Goal: Check status: Check status

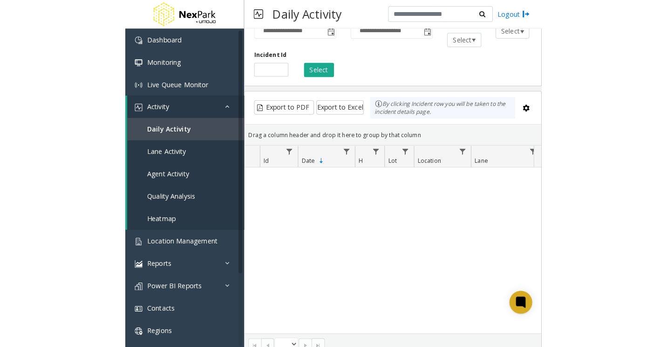
scroll to position [31, 0]
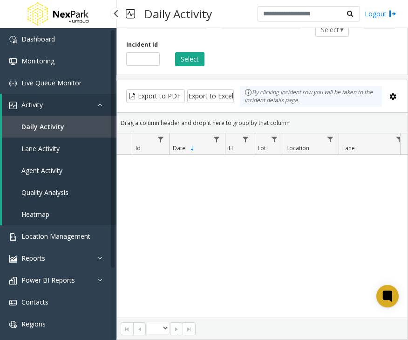
click at [45, 127] on span "Daily Activity" at bounding box center [42, 126] width 43 height 9
drag, startPoint x: 300, startPoint y: 242, endPoint x: 312, endPoint y: 64, distance: 178.0
click at [301, 241] on div "No records available." at bounding box center [262, 236] width 291 height 163
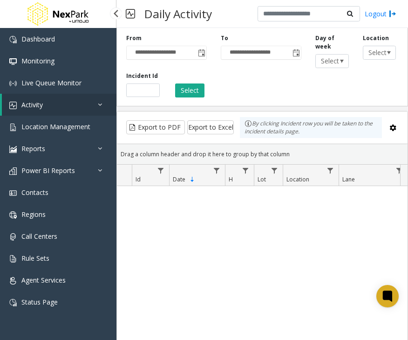
click at [66, 102] on link "Activity" at bounding box center [59, 105] width 115 height 22
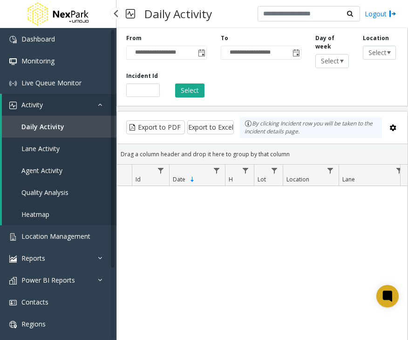
click at [62, 175] on link "Agent Activity" at bounding box center [59, 170] width 115 height 22
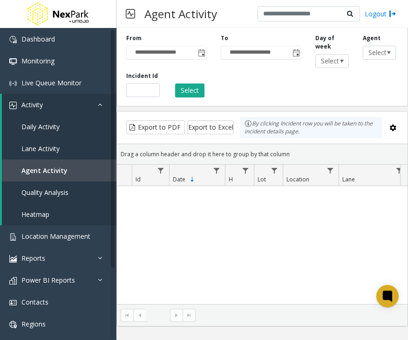
click at [303, 237] on div "No records available." at bounding box center [262, 245] width 291 height 118
click at [39, 119] on link "Daily Activity" at bounding box center [59, 127] width 115 height 22
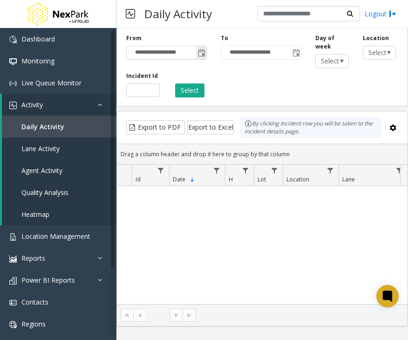
click at [199, 55] on span "Toggle popup" at bounding box center [201, 52] width 7 height 7
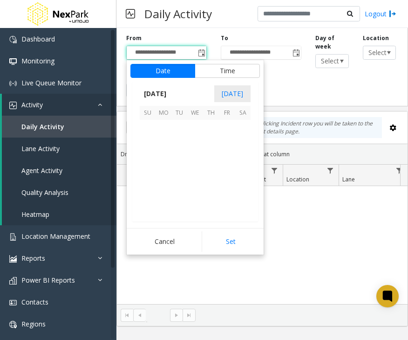
scroll to position [167247, 0]
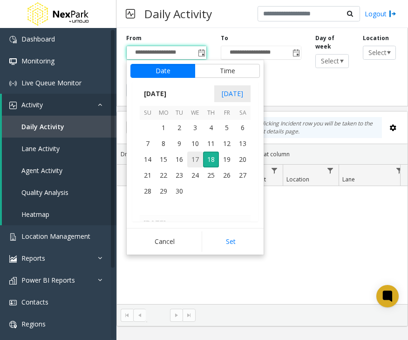
click at [198, 158] on span "17" at bounding box center [195, 159] width 16 height 16
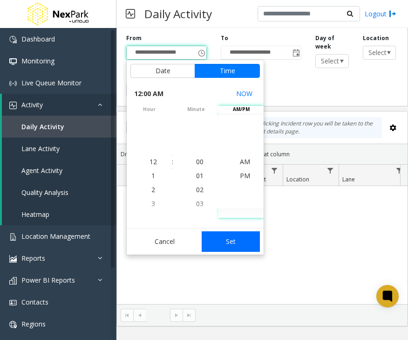
click at [234, 239] on button "Set" at bounding box center [231, 241] width 59 height 21
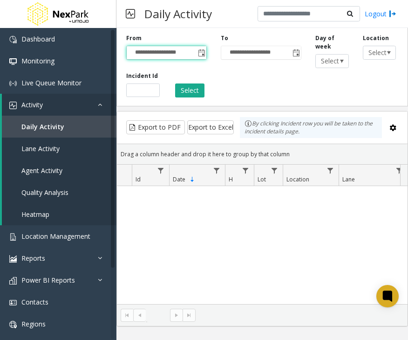
type input "**********"
click at [299, 52] on span "Toggle popup" at bounding box center [296, 52] width 7 height 7
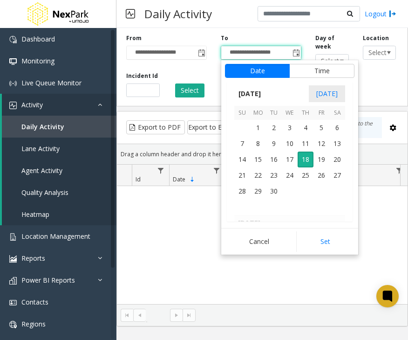
scroll to position [14, 0]
click at [319, 158] on span "19" at bounding box center [322, 159] width 16 height 16
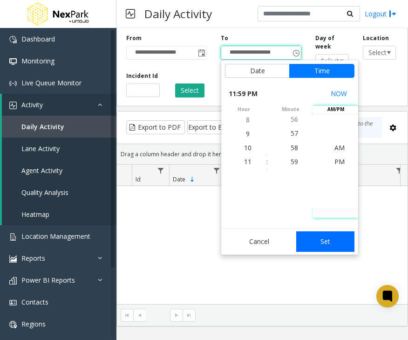
click at [336, 241] on button "Set" at bounding box center [325, 241] width 59 height 21
type input "**********"
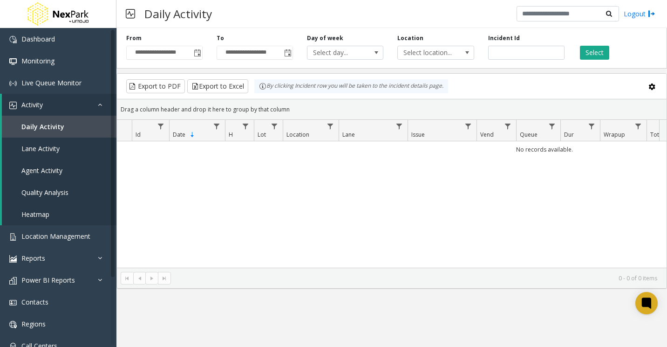
click at [601, 43] on div "Select" at bounding box center [617, 47] width 90 height 26
click at [600, 50] on button "Select" at bounding box center [594, 53] width 29 height 14
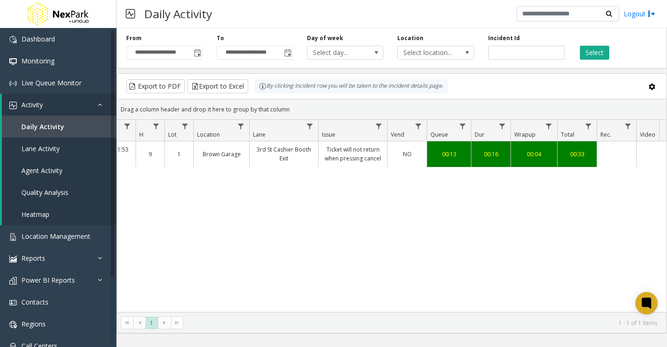
scroll to position [0, 195]
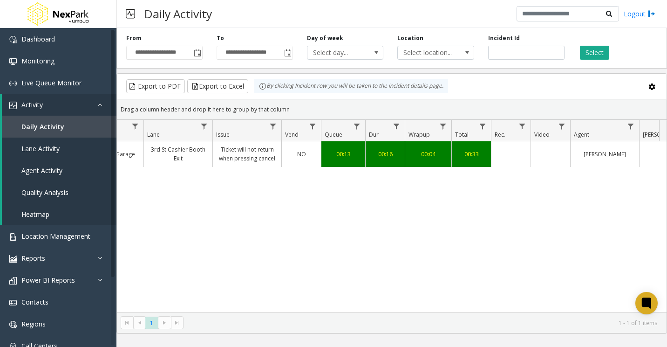
click at [514, 151] on td "Data table" at bounding box center [511, 153] width 40 height 25
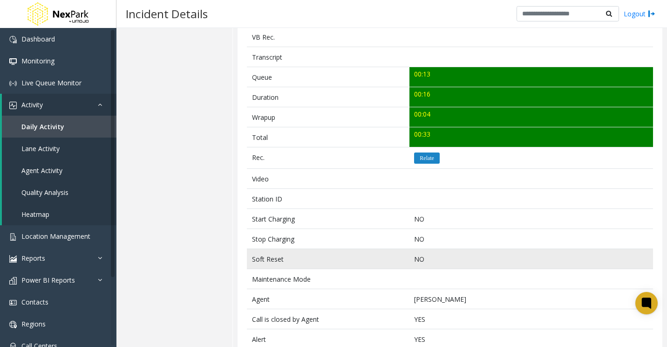
scroll to position [328, 0]
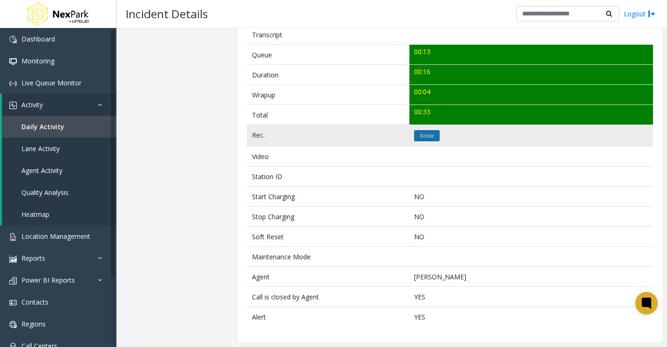
click at [427, 138] on icon "Relate" at bounding box center [427, 136] width 14 height 6
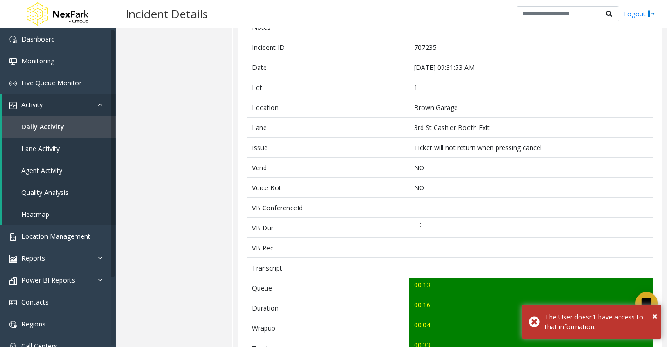
scroll to position [0, 0]
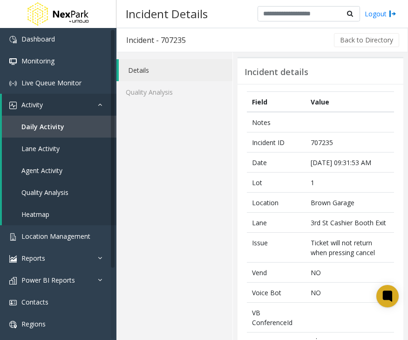
click at [53, 130] on span "Daily Activity" at bounding box center [42, 126] width 43 height 9
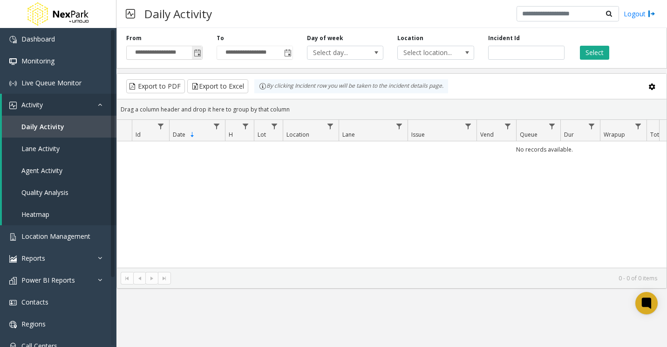
click at [203, 53] on span "**********" at bounding box center [164, 53] width 76 height 14
click at [198, 53] on span "Toggle popup" at bounding box center [197, 52] width 7 height 7
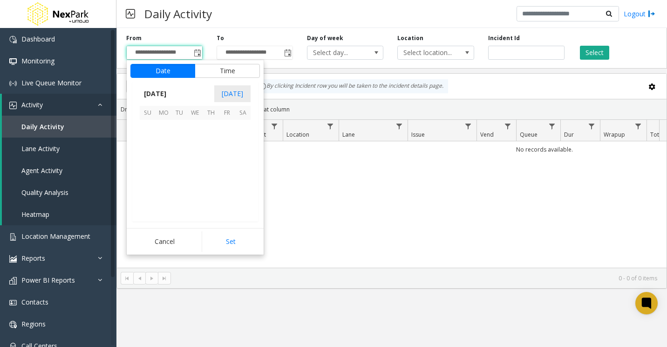
scroll to position [167247, 0]
click at [197, 158] on span "17" at bounding box center [195, 159] width 16 height 16
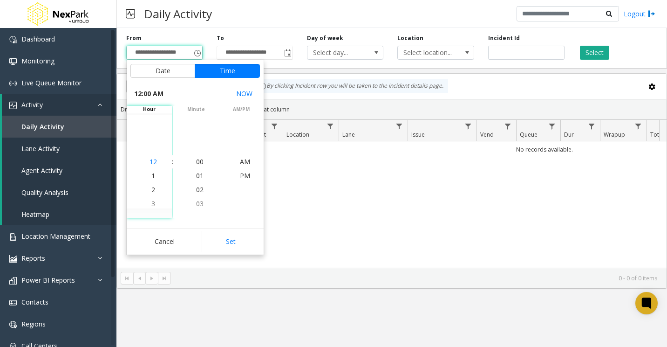
click at [151, 162] on span "12" at bounding box center [153, 161] width 7 height 9
drag, startPoint x: 234, startPoint y: 247, endPoint x: 232, endPoint y: 204, distance: 42.9
click at [235, 246] on button "Set" at bounding box center [231, 241] width 59 height 21
type input "**********"
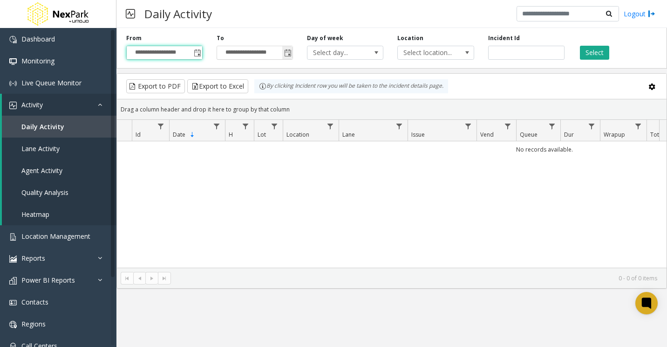
click at [286, 54] on span "Toggle popup" at bounding box center [287, 52] width 7 height 7
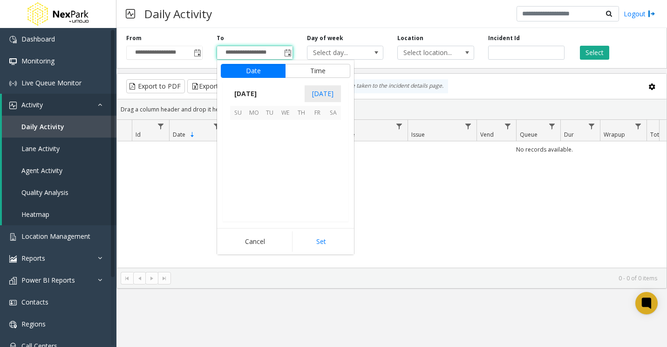
scroll to position [14, 0]
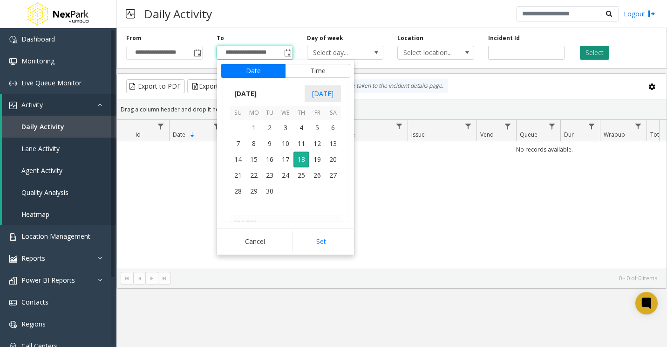
click at [594, 51] on button "Select" at bounding box center [594, 53] width 29 height 14
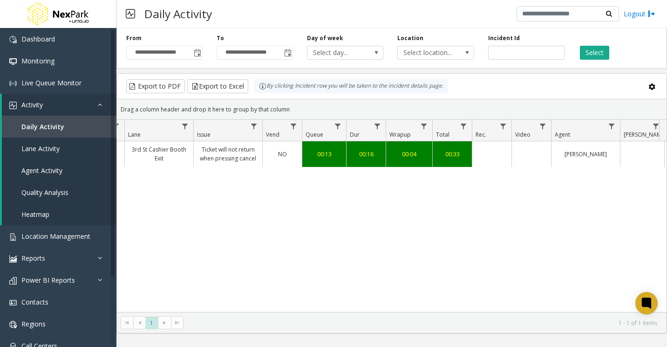
scroll to position [0, 225]
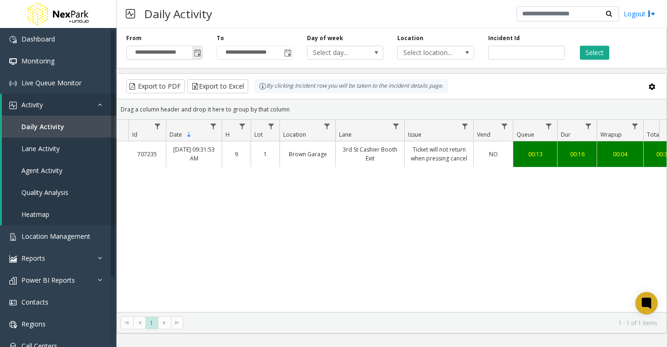
click at [198, 53] on span "Toggle popup" at bounding box center [197, 52] width 7 height 7
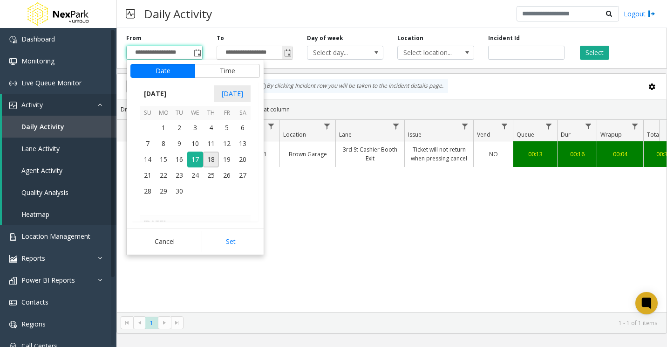
click at [290, 54] on span "Toggle popup" at bounding box center [287, 52] width 7 height 7
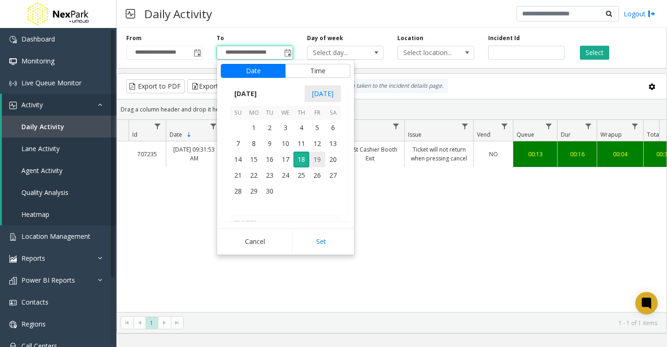
click at [317, 156] on span "19" at bounding box center [317, 159] width 16 height 16
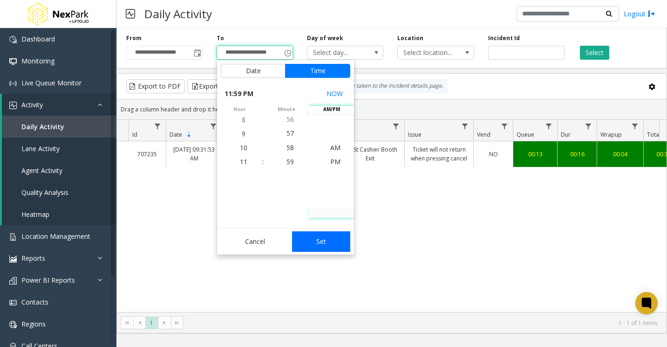
click at [325, 248] on button "Set" at bounding box center [321, 241] width 59 height 21
type input "**********"
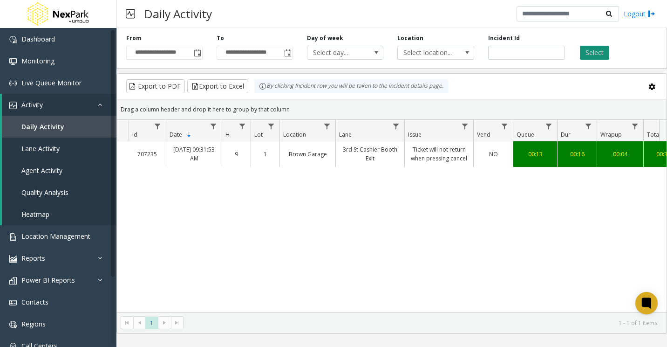
click at [592, 50] on button "Select" at bounding box center [594, 53] width 29 height 14
click at [198, 51] on span "Toggle popup" at bounding box center [197, 52] width 7 height 7
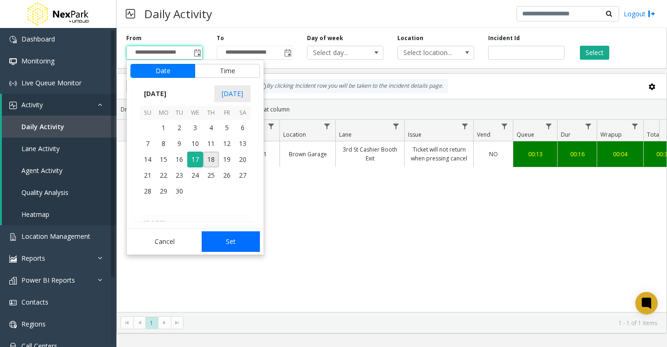
drag, startPoint x: 214, startPoint y: 160, endPoint x: 239, endPoint y: 248, distance: 91.9
click at [214, 160] on span "18" at bounding box center [211, 159] width 16 height 16
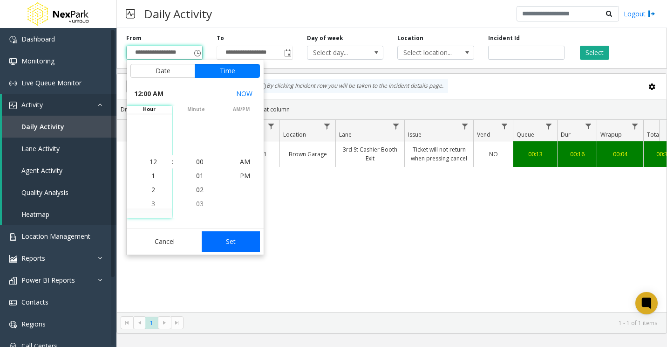
click at [233, 245] on button "Set" at bounding box center [231, 241] width 59 height 21
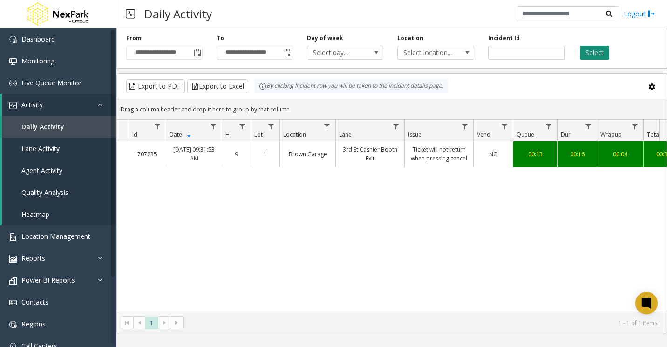
click at [598, 47] on button "Select" at bounding box center [594, 53] width 29 height 14
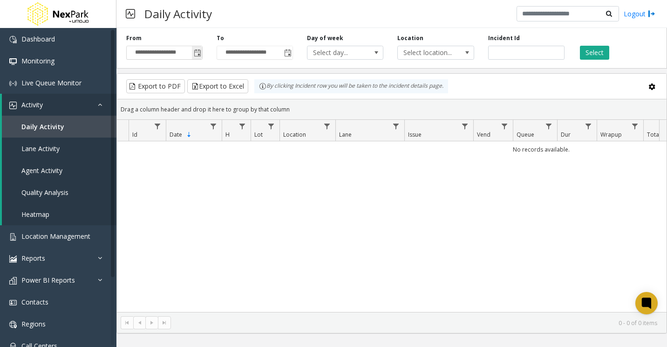
click at [200, 50] on span "Toggle popup" at bounding box center [197, 52] width 7 height 7
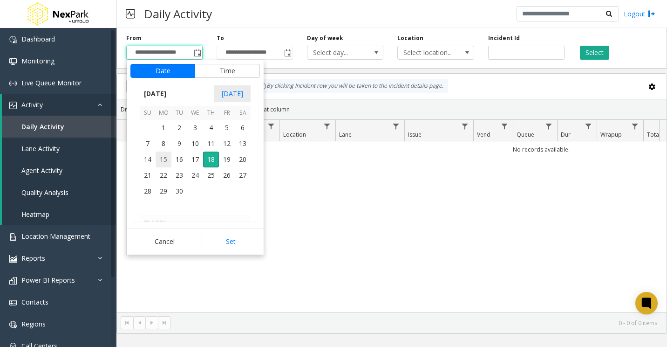
click at [169, 158] on span "15" at bounding box center [164, 159] width 16 height 16
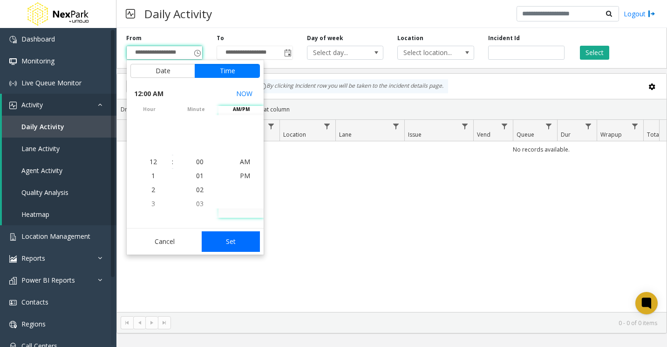
click at [236, 245] on button "Set" at bounding box center [231, 241] width 59 height 21
type input "**********"
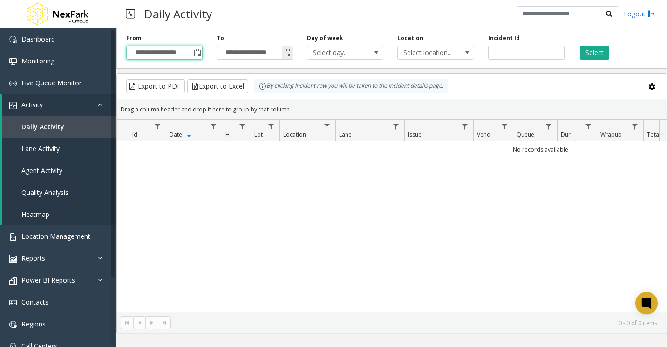
click at [285, 51] on span "Toggle popup" at bounding box center [287, 52] width 7 height 7
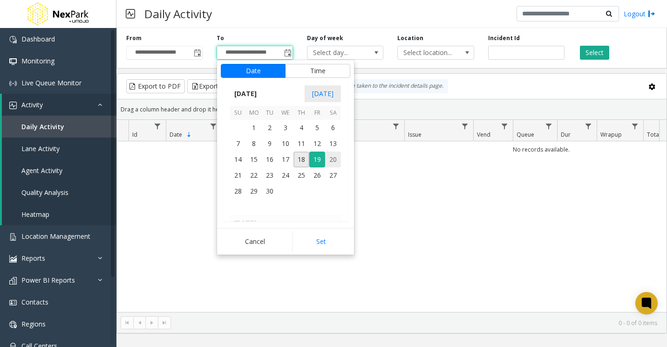
click at [336, 164] on span "20" at bounding box center [333, 159] width 16 height 16
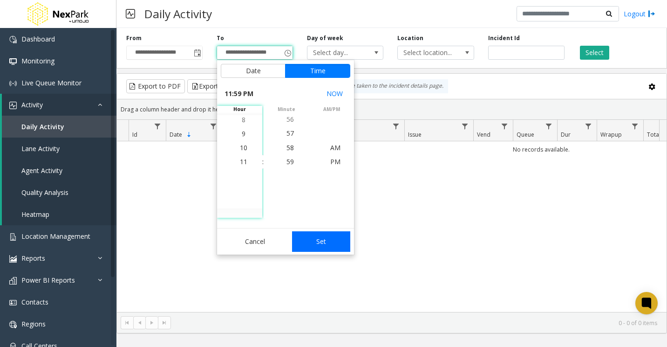
click at [327, 234] on button "Set" at bounding box center [321, 241] width 59 height 21
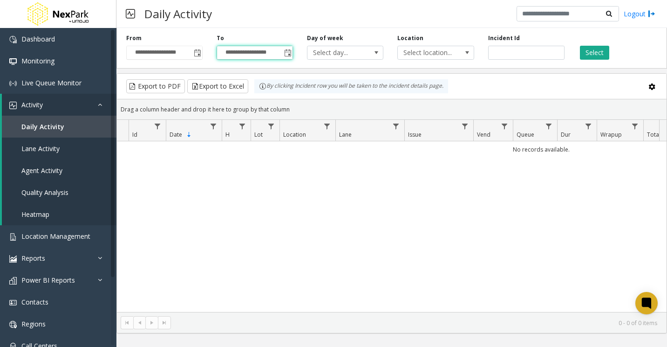
type input "**********"
click at [591, 52] on button "Select" at bounding box center [594, 53] width 29 height 14
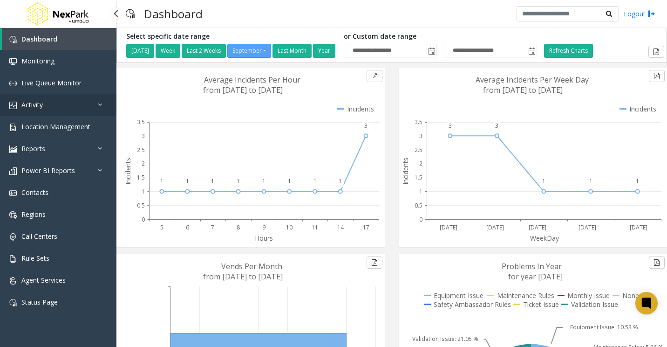
click at [44, 104] on link "Activity" at bounding box center [58, 105] width 116 height 22
